Goal: Task Accomplishment & Management: Use online tool/utility

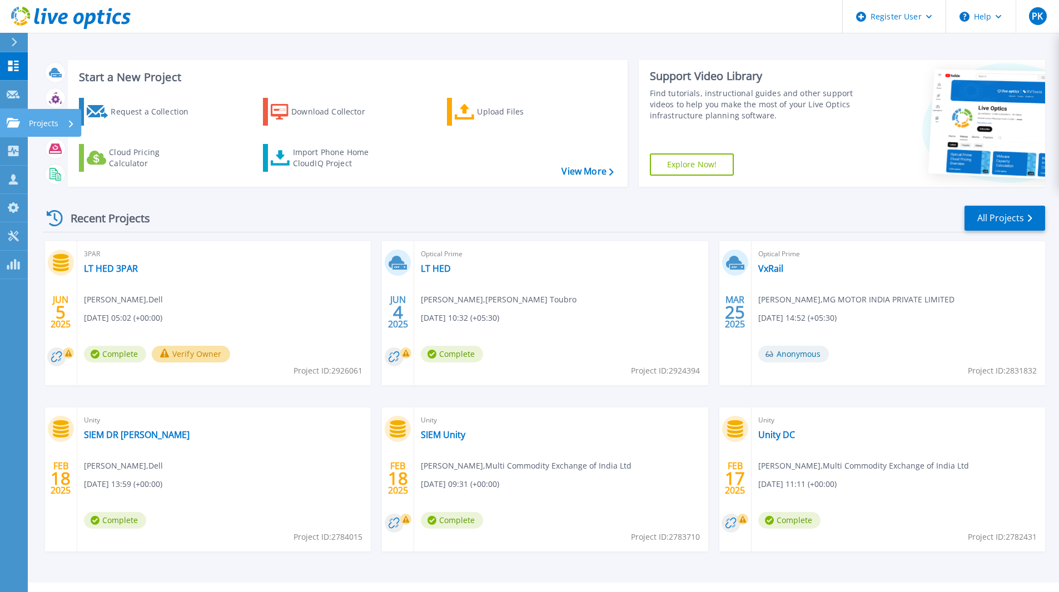
click at [38, 129] on p "Projects" at bounding box center [43, 123] width 29 height 29
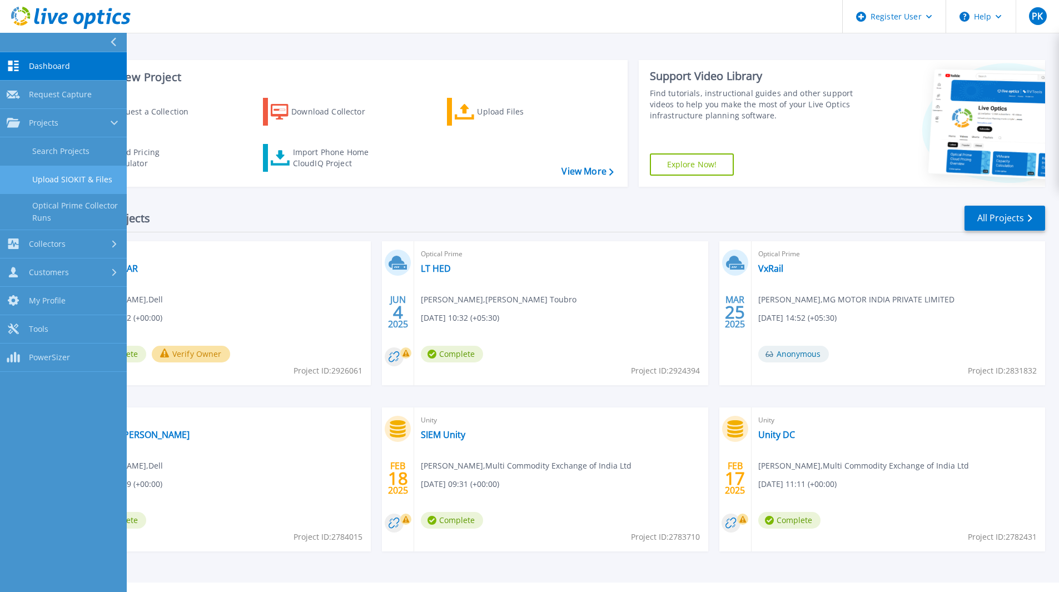
click at [46, 180] on link "Upload SIOKIT & Files" at bounding box center [63, 180] width 127 height 28
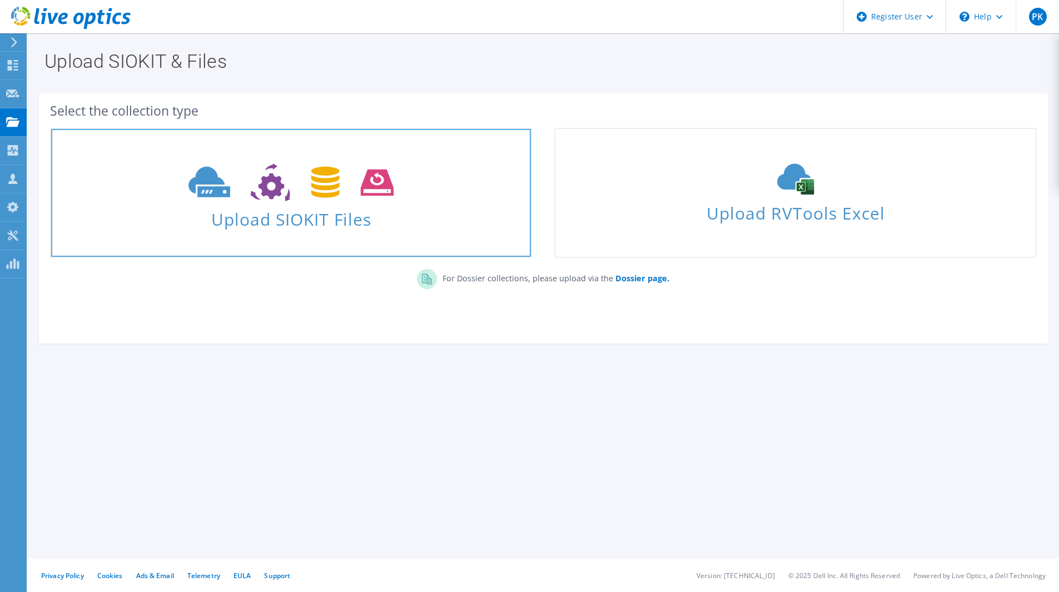
click at [233, 200] on icon at bounding box center [291, 183] width 205 height 38
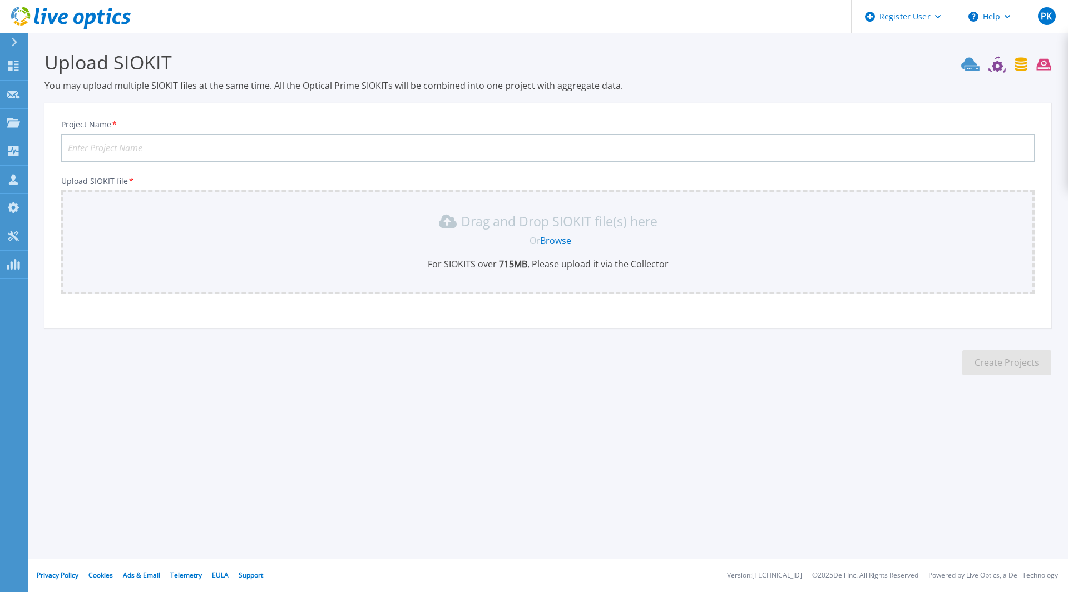
click at [134, 143] on input "Project Name *" at bounding box center [547, 148] width 973 height 28
type input "ZEE"
click at [553, 242] on link "Browse" at bounding box center [555, 241] width 31 height 12
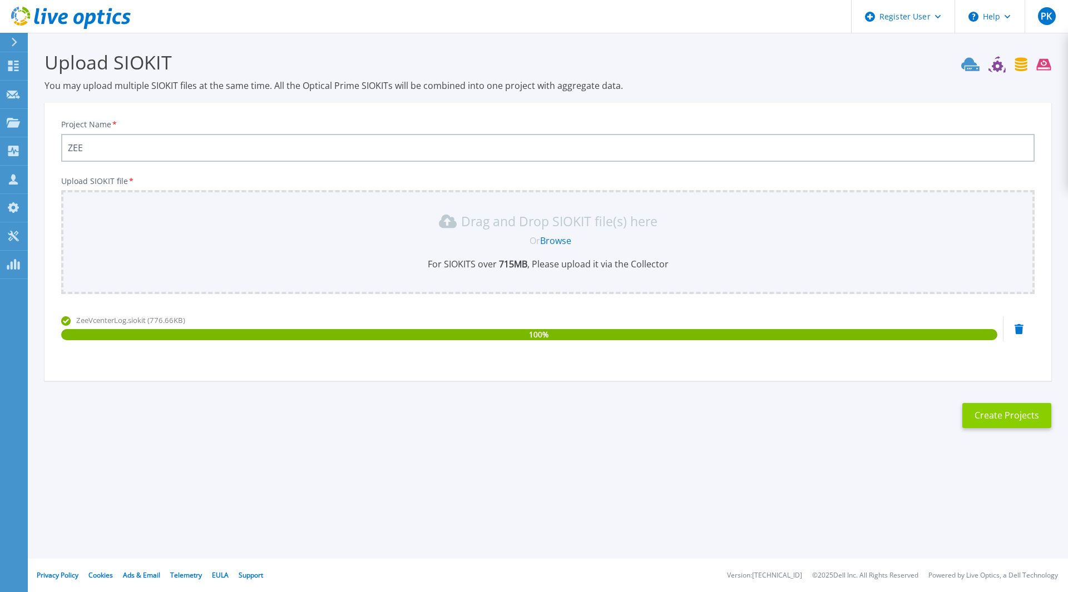
click at [997, 418] on button "Create Projects" at bounding box center [1006, 415] width 89 height 25
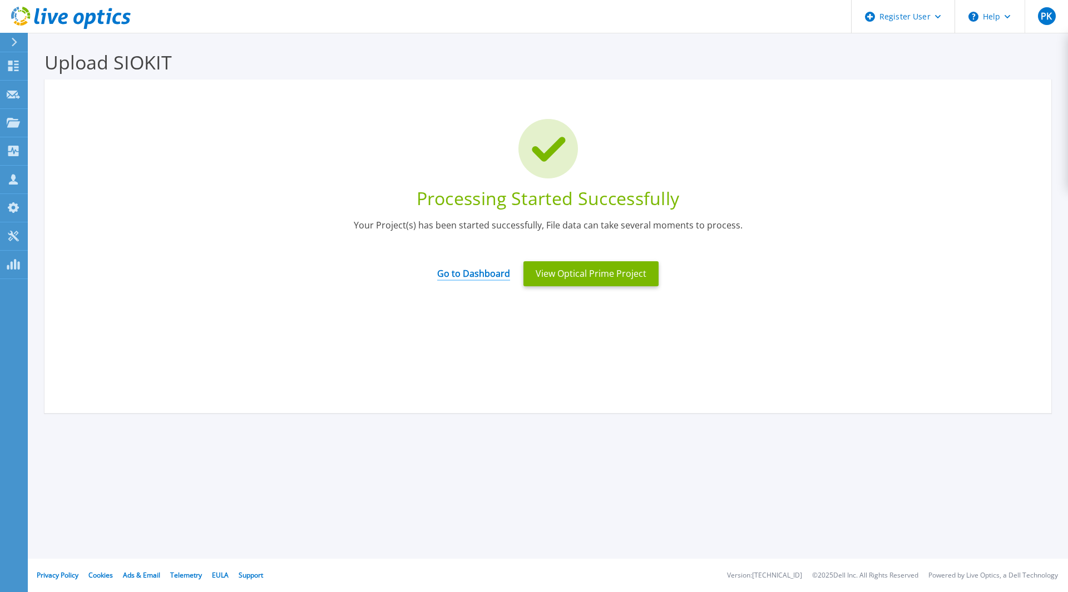
click at [488, 270] on link "Go to Dashboard" at bounding box center [473, 270] width 73 height 22
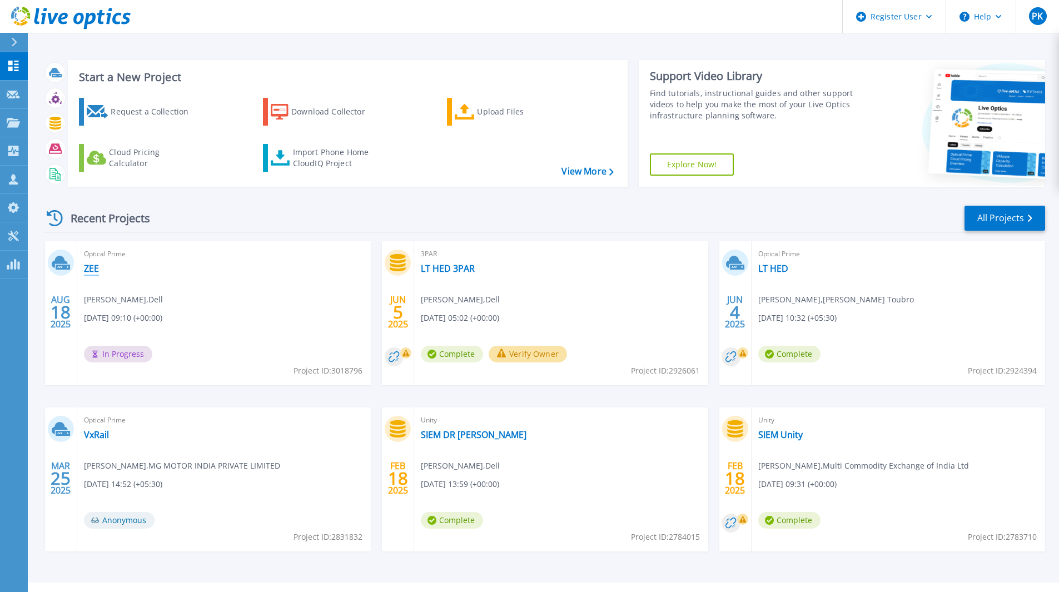
click at [91, 269] on link "ZEE" at bounding box center [91, 268] width 15 height 11
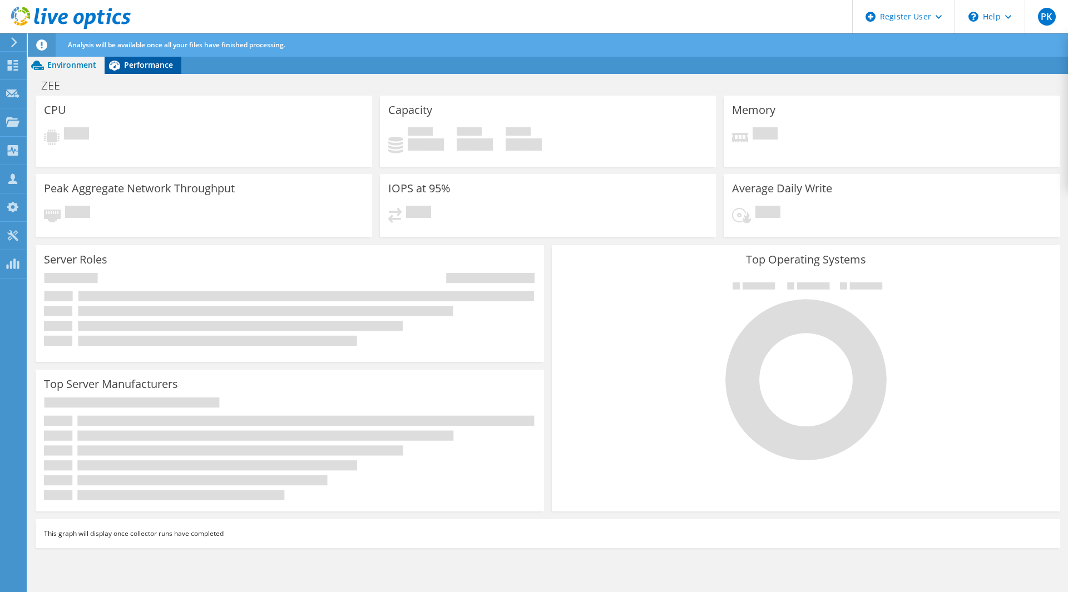
click at [132, 70] on span "Performance" at bounding box center [148, 65] width 49 height 11
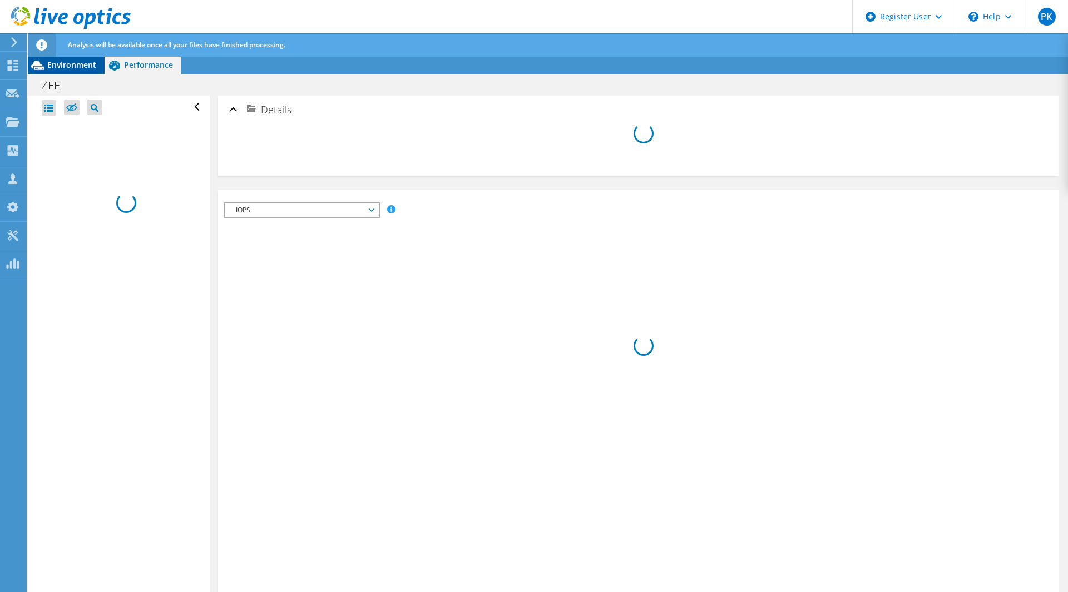
click at [90, 67] on span "Environment" at bounding box center [71, 65] width 49 height 11
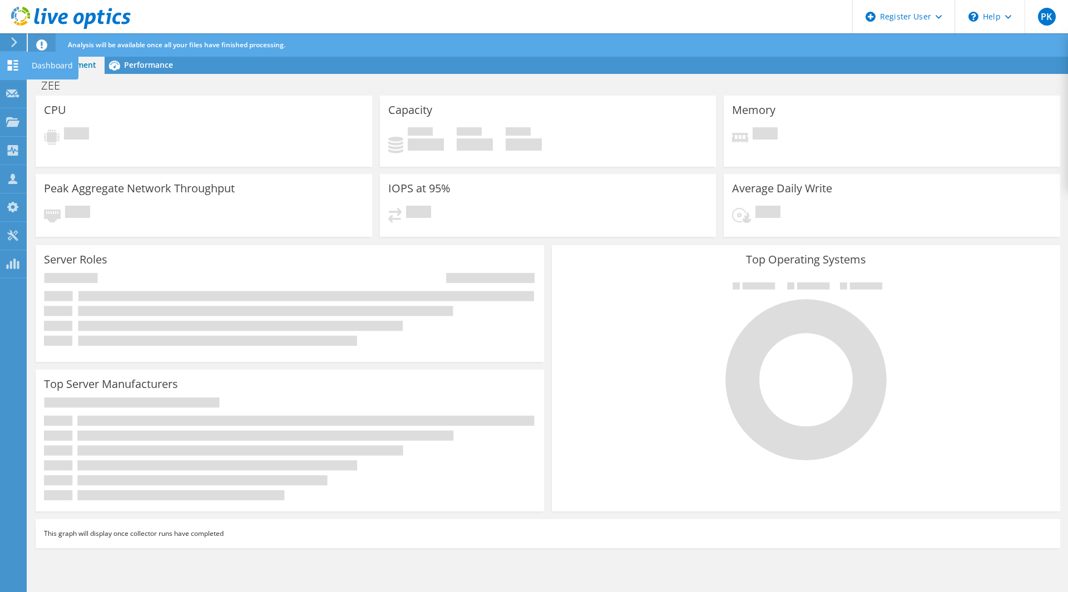
click at [11, 61] on use at bounding box center [13, 65] width 11 height 11
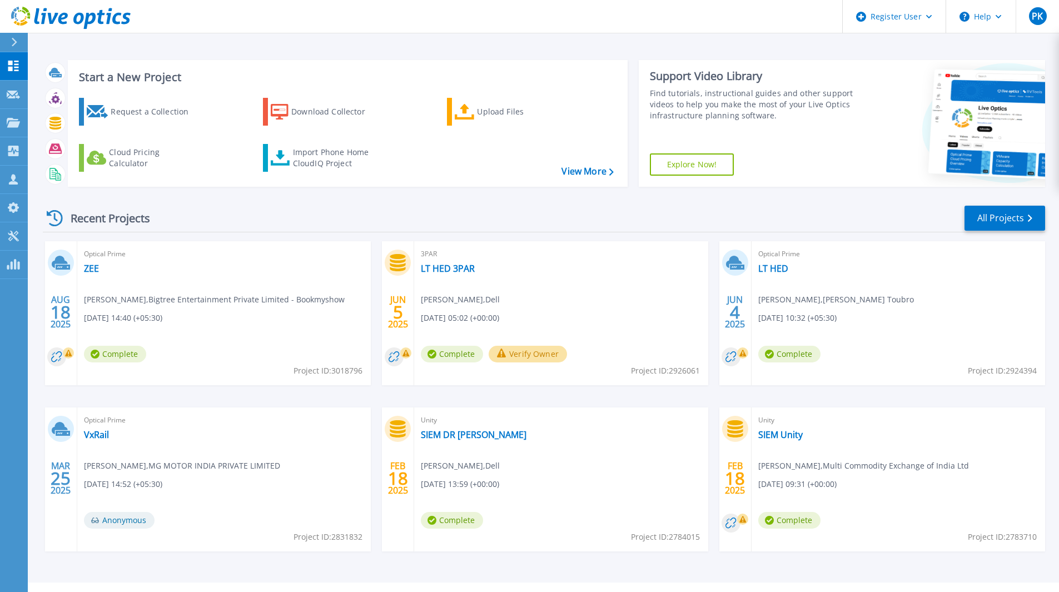
click at [220, 303] on span "Sanjay Budhrani , Bigtree Entertainment Private Limited - Bookmyshow" at bounding box center [214, 300] width 261 height 12
click at [87, 269] on link "ZEE" at bounding box center [91, 268] width 15 height 11
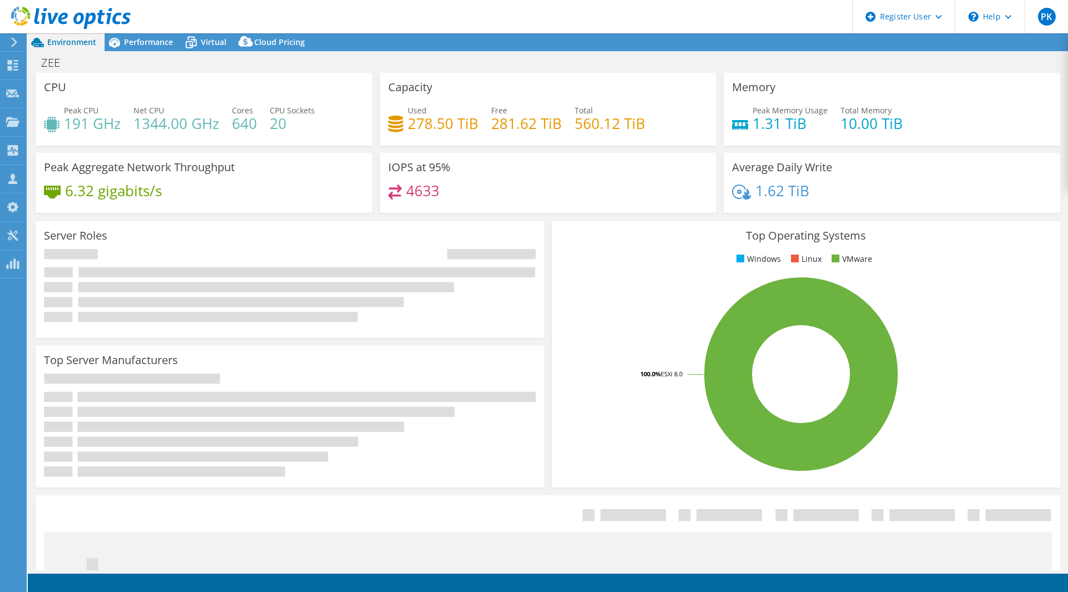
select select "USD"
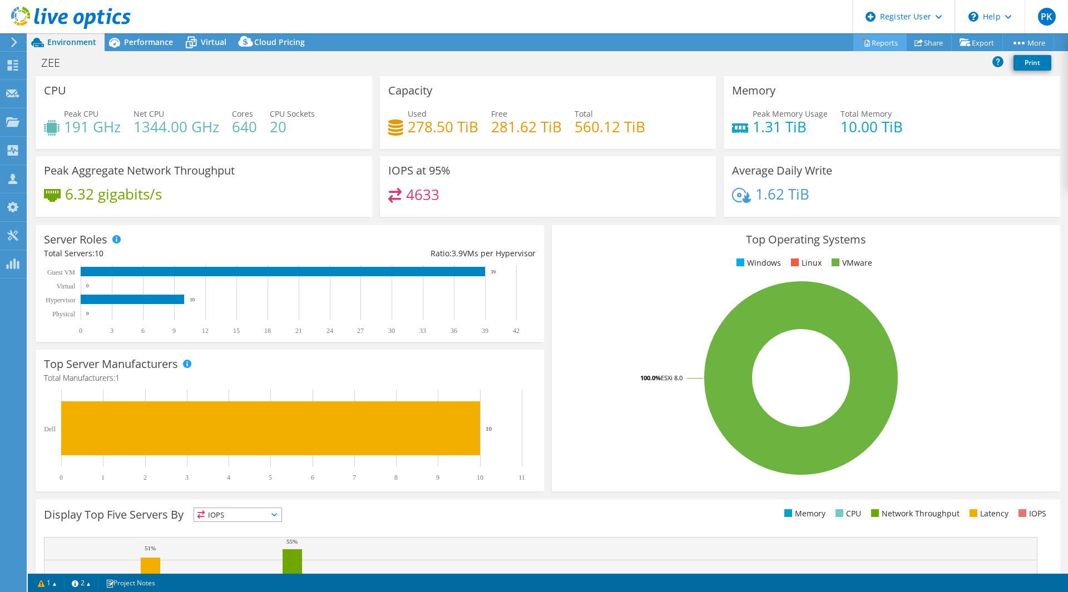
click at [889, 47] on link "Reports" at bounding box center [879, 42] width 53 height 17
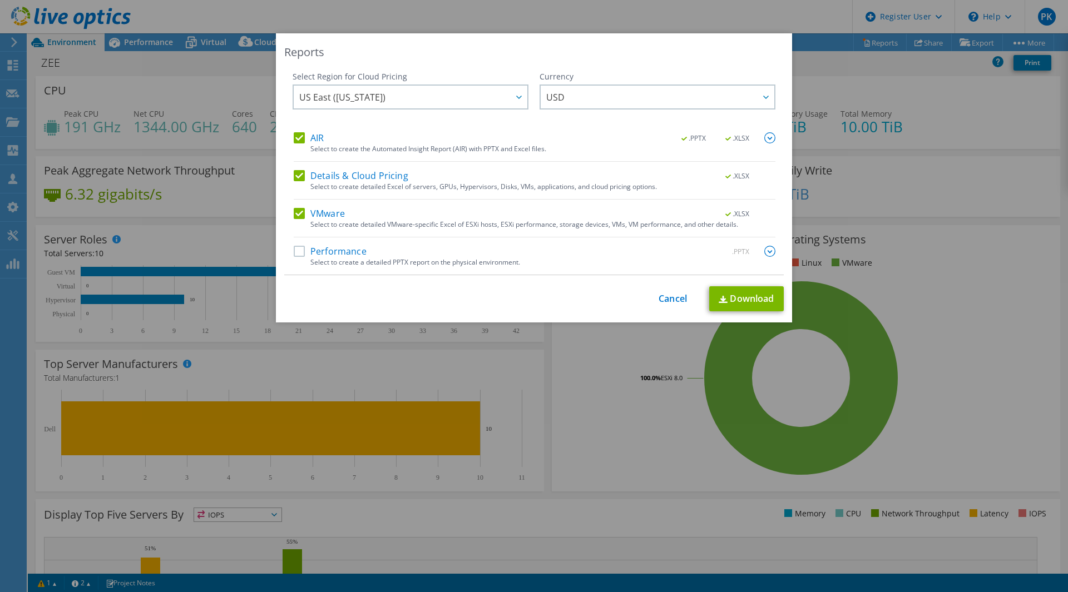
click at [294, 254] on label "Performance" at bounding box center [330, 251] width 73 height 11
click at [0, 0] on input "Performance" at bounding box center [0, 0] width 0 height 0
click at [509, 97] on div at bounding box center [518, 97] width 18 height 23
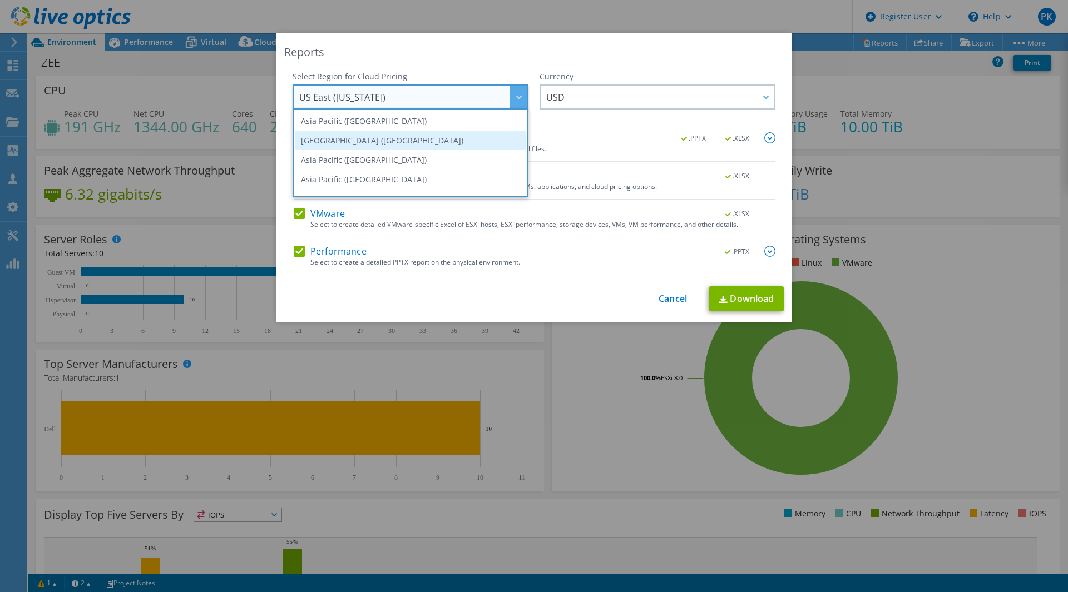
click at [464, 144] on li "[GEOGRAPHIC_DATA] ([GEOGRAPHIC_DATA])" at bounding box center [410, 140] width 230 height 19
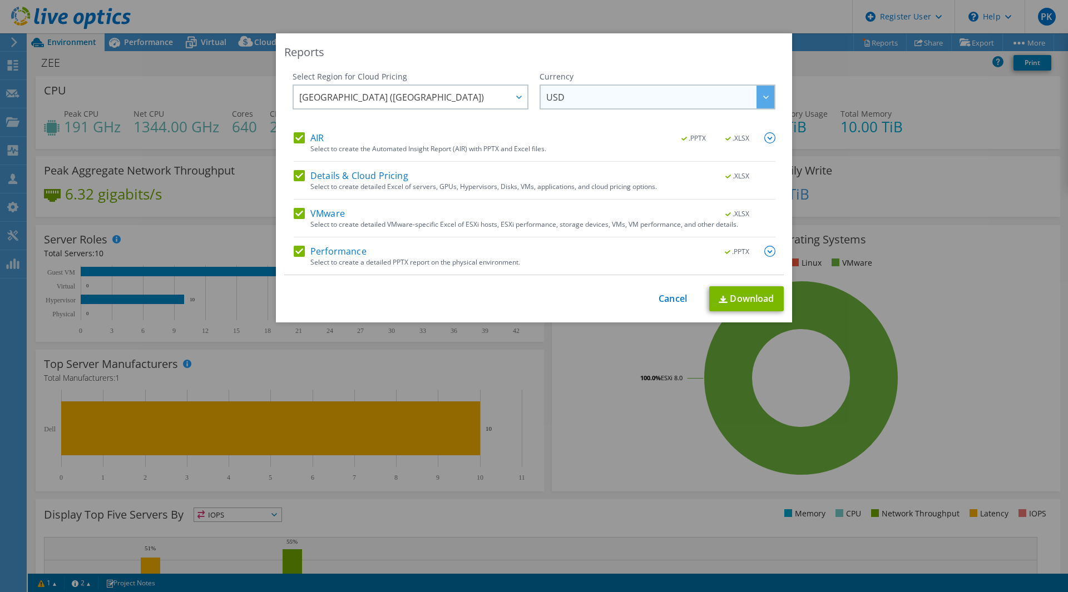
click at [591, 100] on span "USD" at bounding box center [660, 97] width 228 height 23
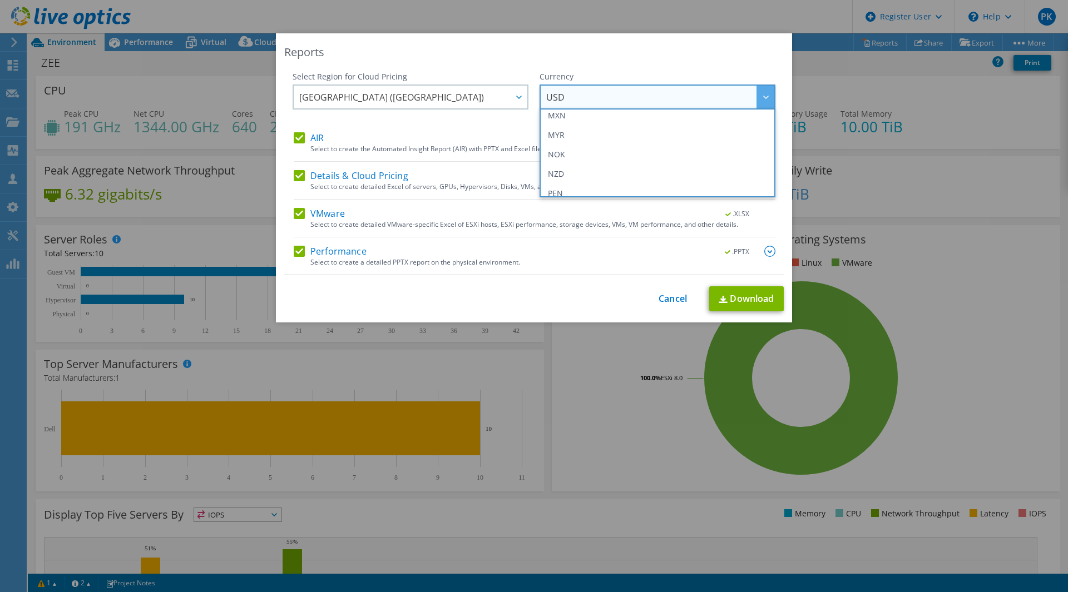
scroll to position [222, 0]
click at [582, 132] on li "INR" at bounding box center [657, 131] width 230 height 19
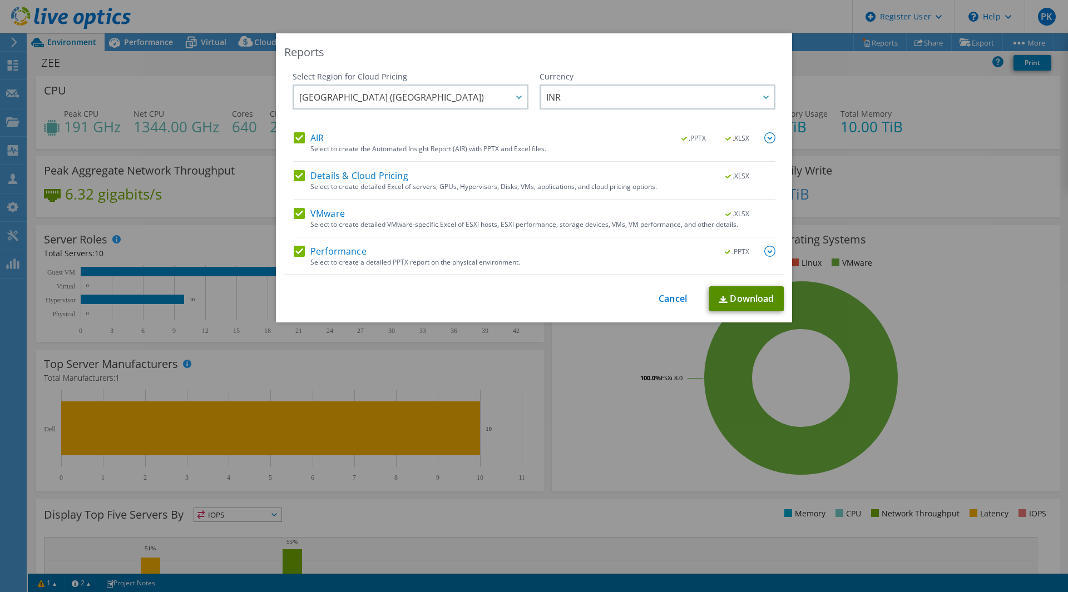
click at [743, 305] on link "Download" at bounding box center [746, 298] width 75 height 25
click at [625, 27] on div "Reports Select Region for Cloud Pricing Asia Pacific ([GEOGRAPHIC_DATA]) [GEOGR…" at bounding box center [534, 296] width 1068 height 592
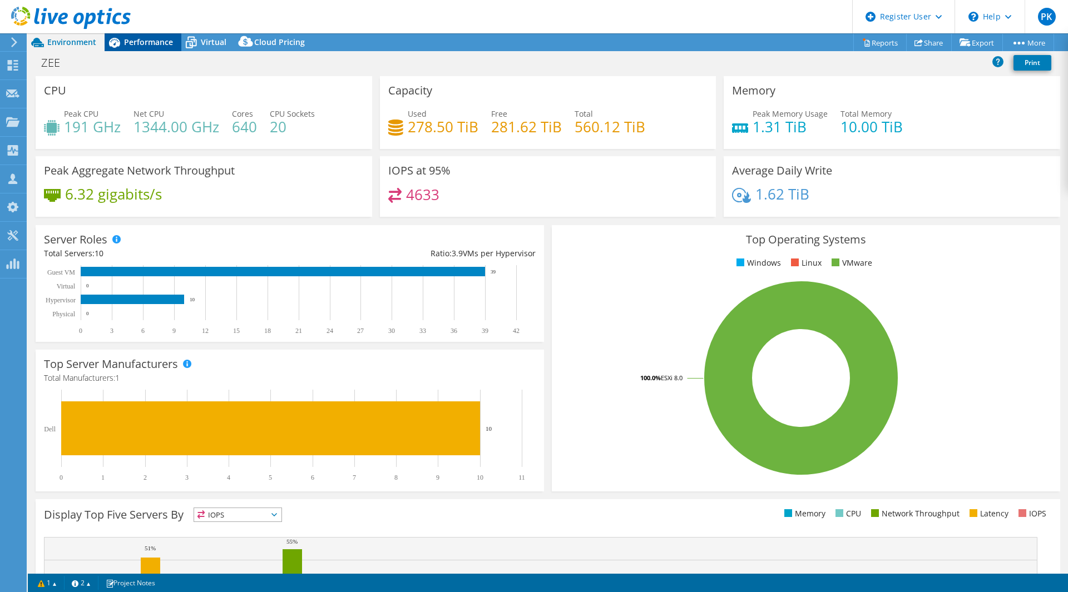
click at [140, 50] on div "Performance" at bounding box center [143, 42] width 77 height 18
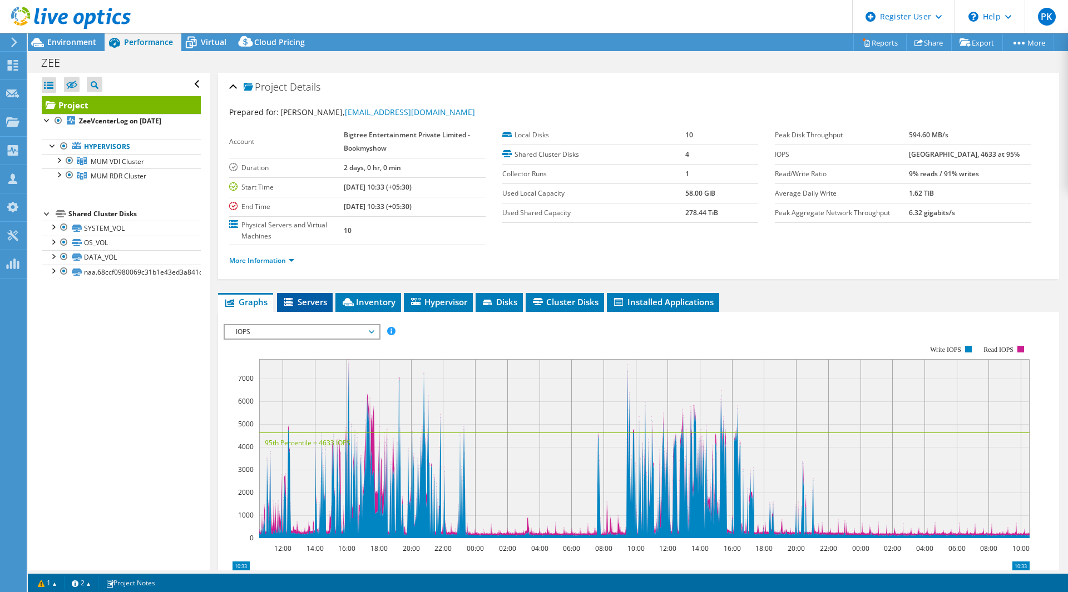
click at [313, 303] on span "Servers" at bounding box center [305, 301] width 44 height 11
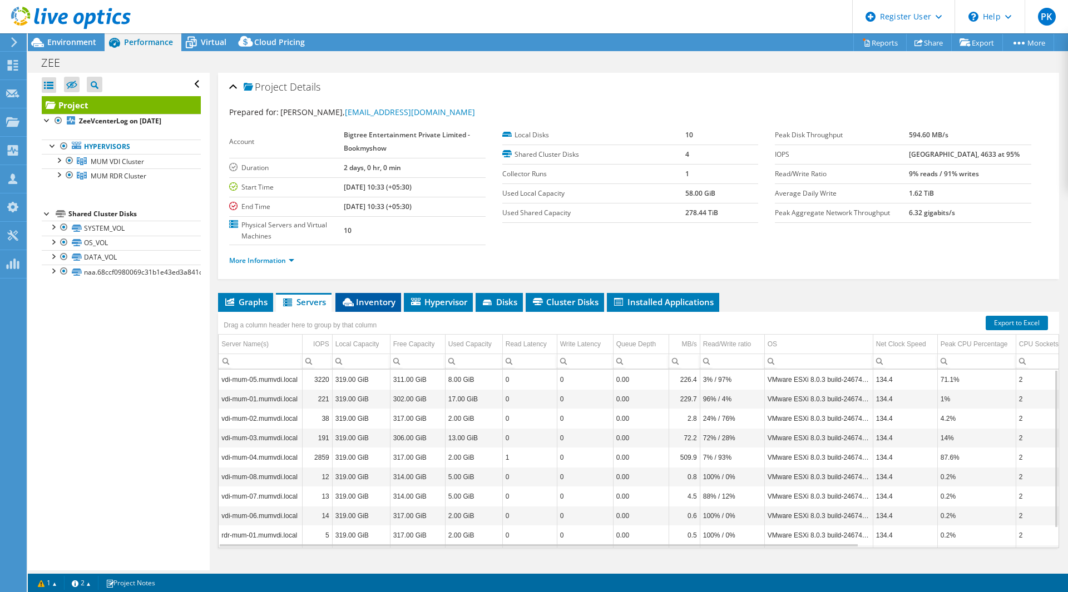
click at [371, 304] on span "Inventory" at bounding box center [368, 301] width 55 height 11
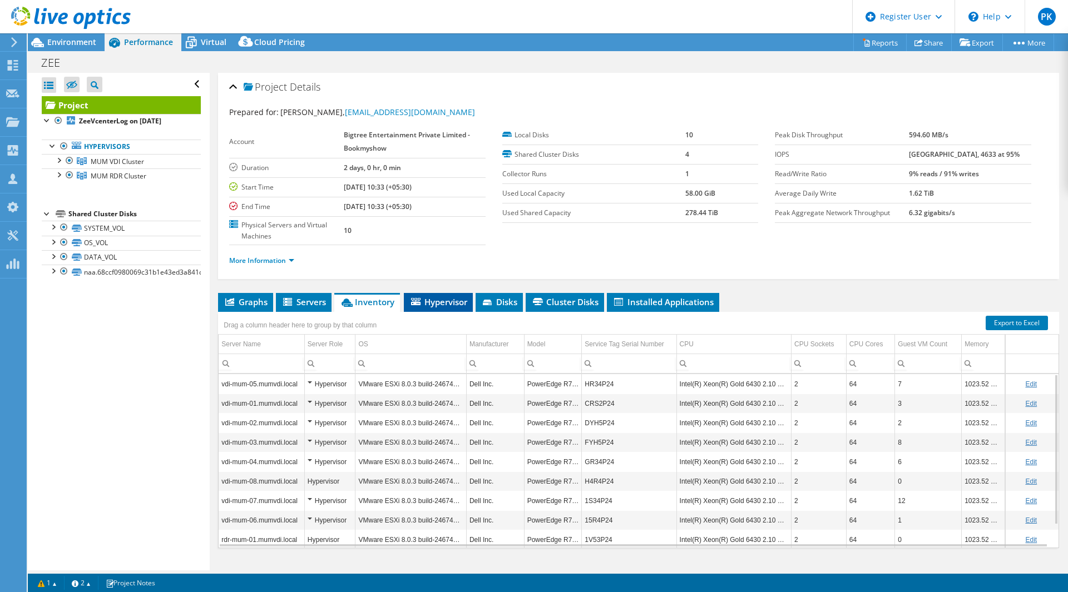
click at [430, 302] on span "Hypervisor" at bounding box center [438, 301] width 58 height 11
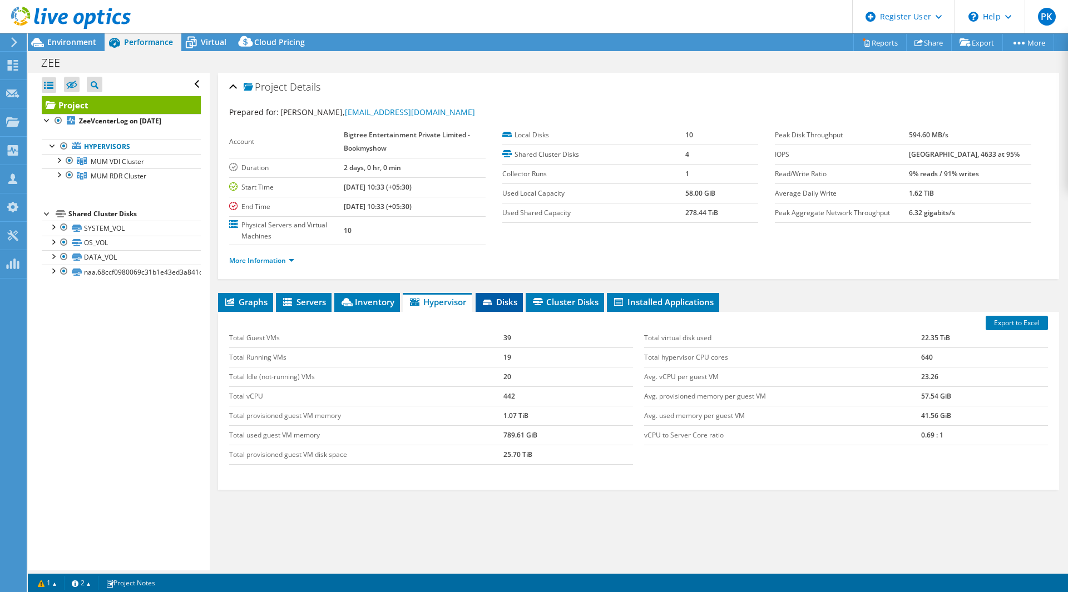
click at [506, 297] on span "Disks" at bounding box center [499, 301] width 36 height 11
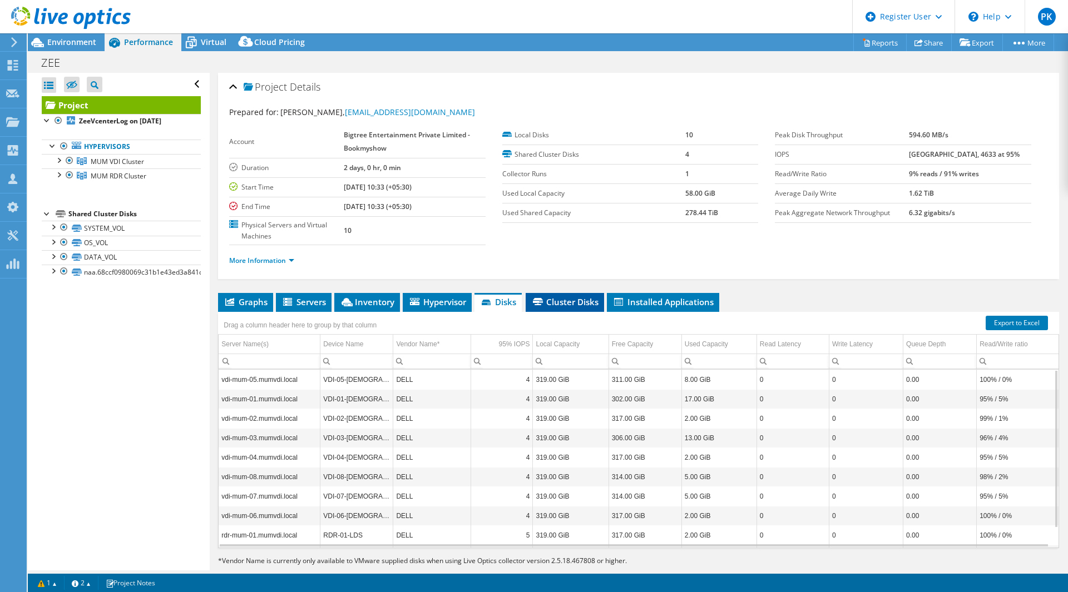
click at [570, 301] on span "Cluster Disks" at bounding box center [564, 301] width 67 height 11
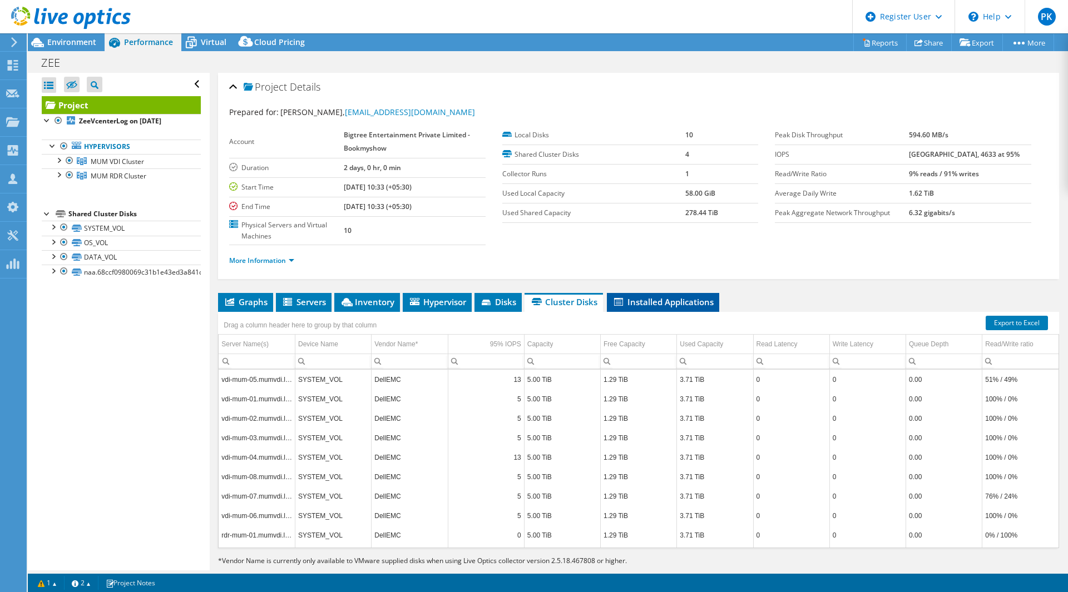
click at [662, 304] on span "Installed Applications" at bounding box center [662, 301] width 101 height 11
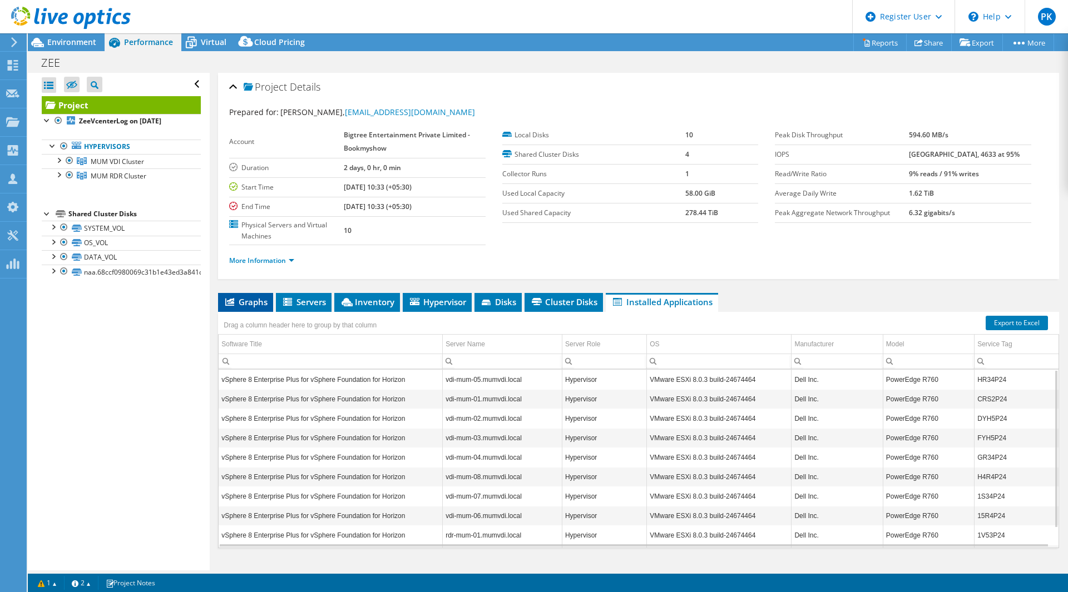
click at [254, 302] on span "Graphs" at bounding box center [246, 301] width 44 height 11
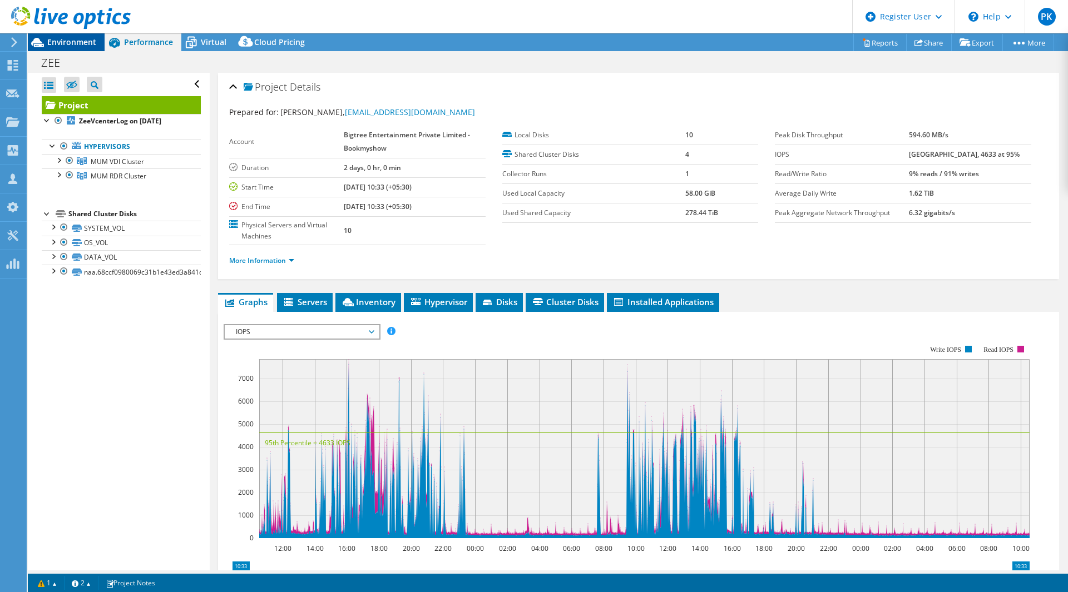
click at [72, 46] on span "Environment" at bounding box center [71, 42] width 49 height 11
